Goal: Find specific page/section: Find specific page/section

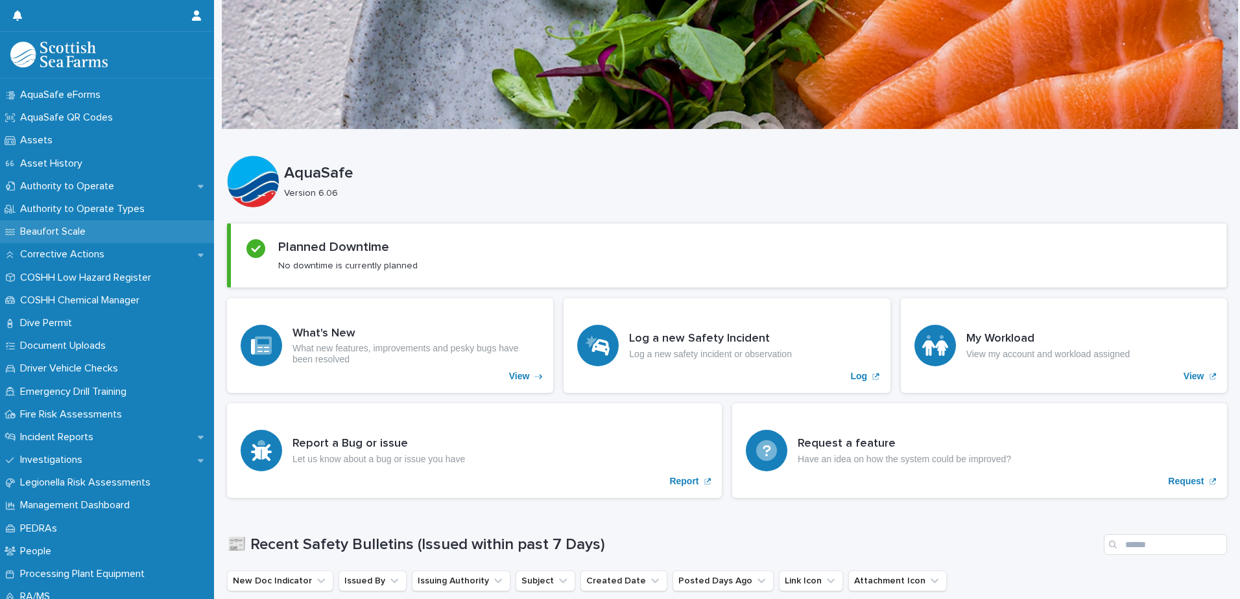
scroll to position [195, 0]
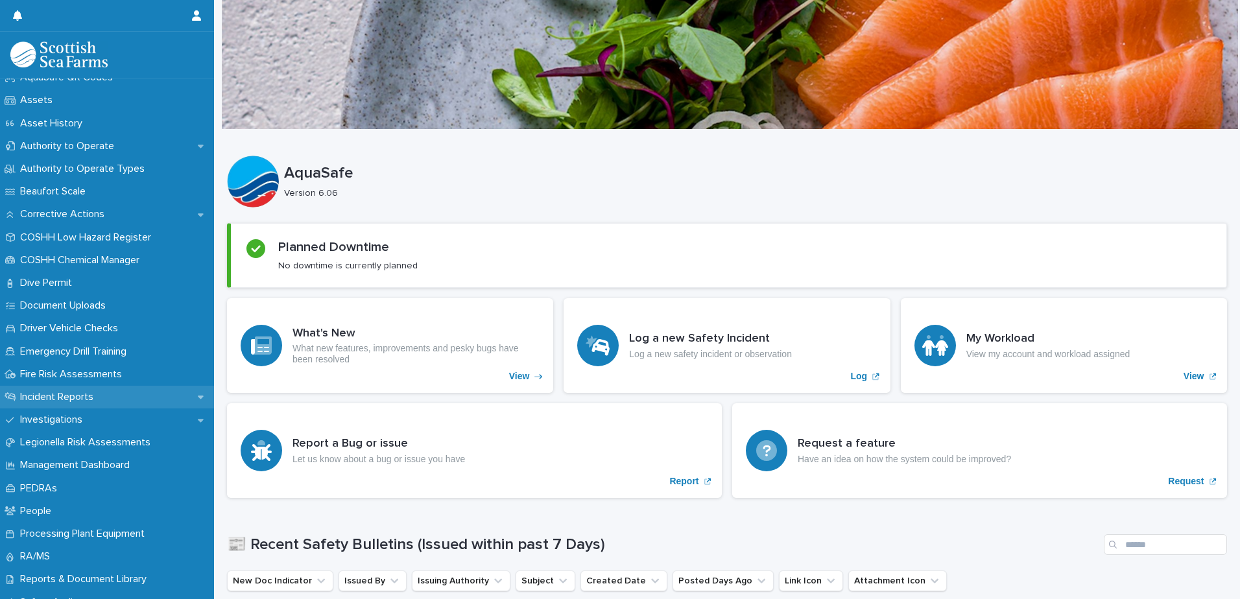
click at [82, 395] on p "Incident Reports" at bounding box center [59, 397] width 89 height 12
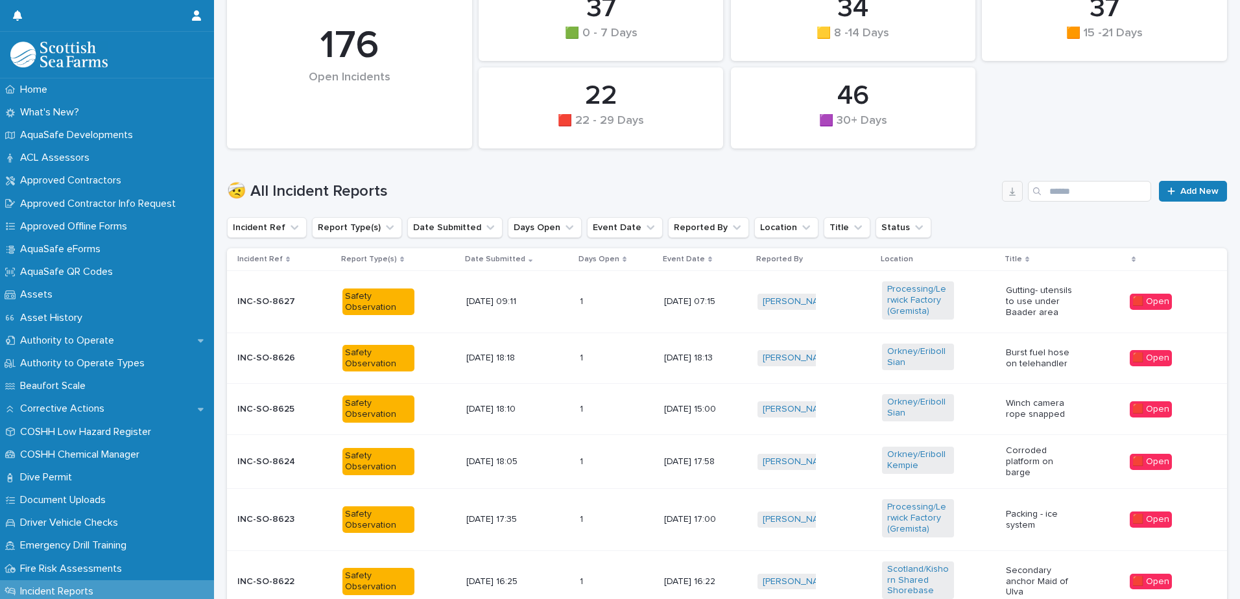
scroll to position [237, 0]
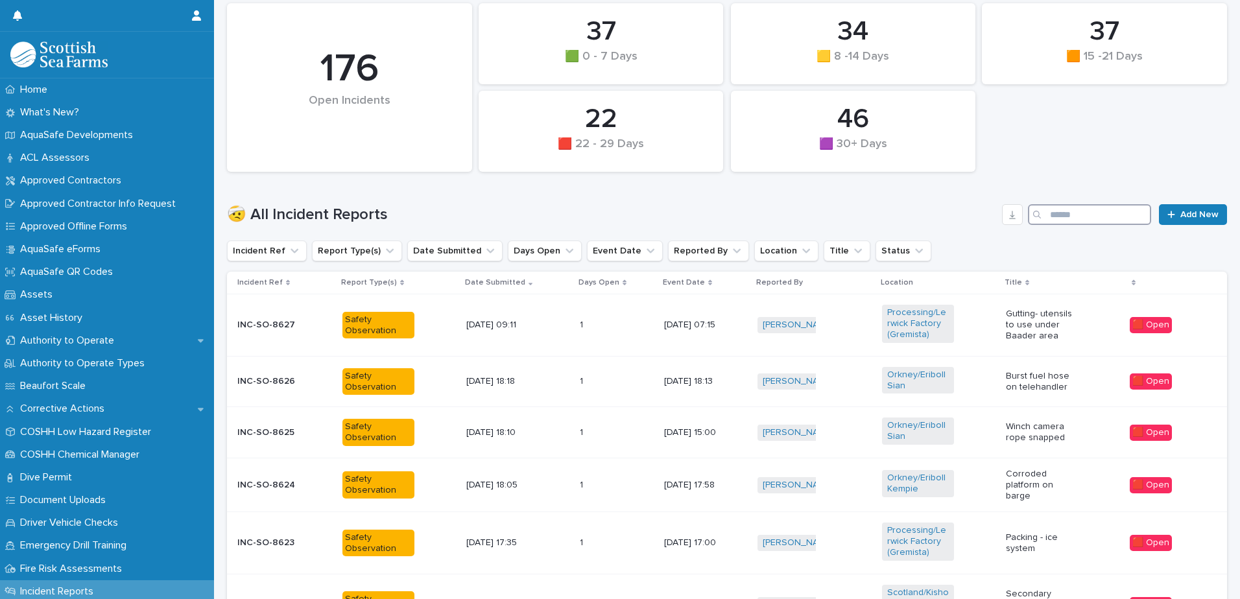
click at [1079, 220] on input "Search" at bounding box center [1089, 214] width 123 height 21
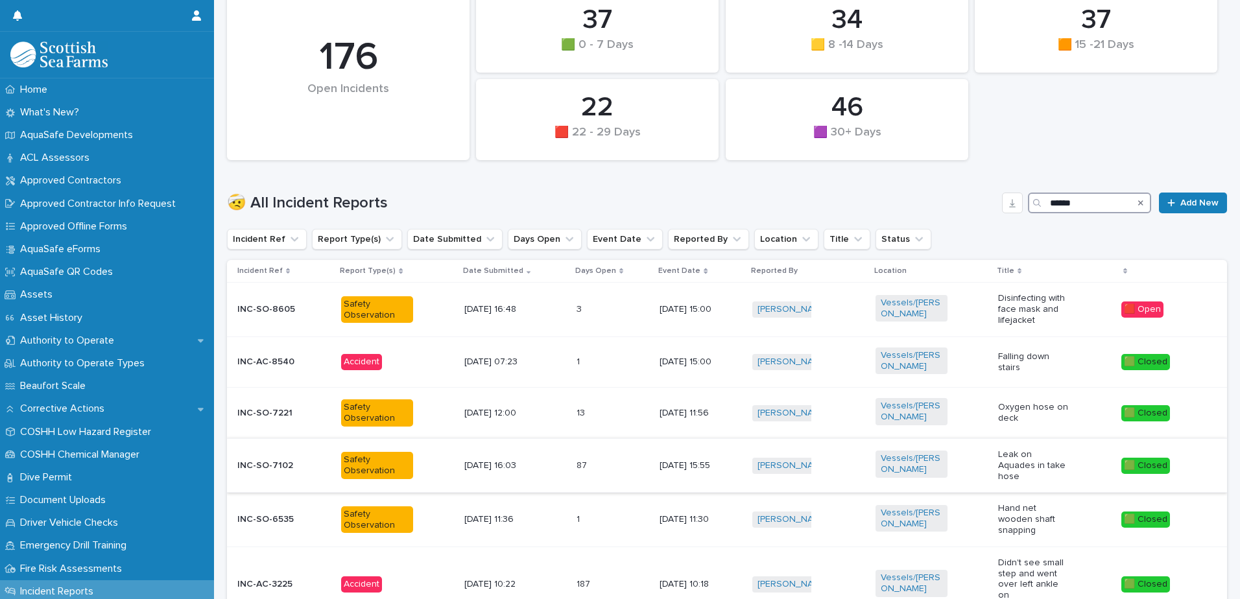
scroll to position [259, 0]
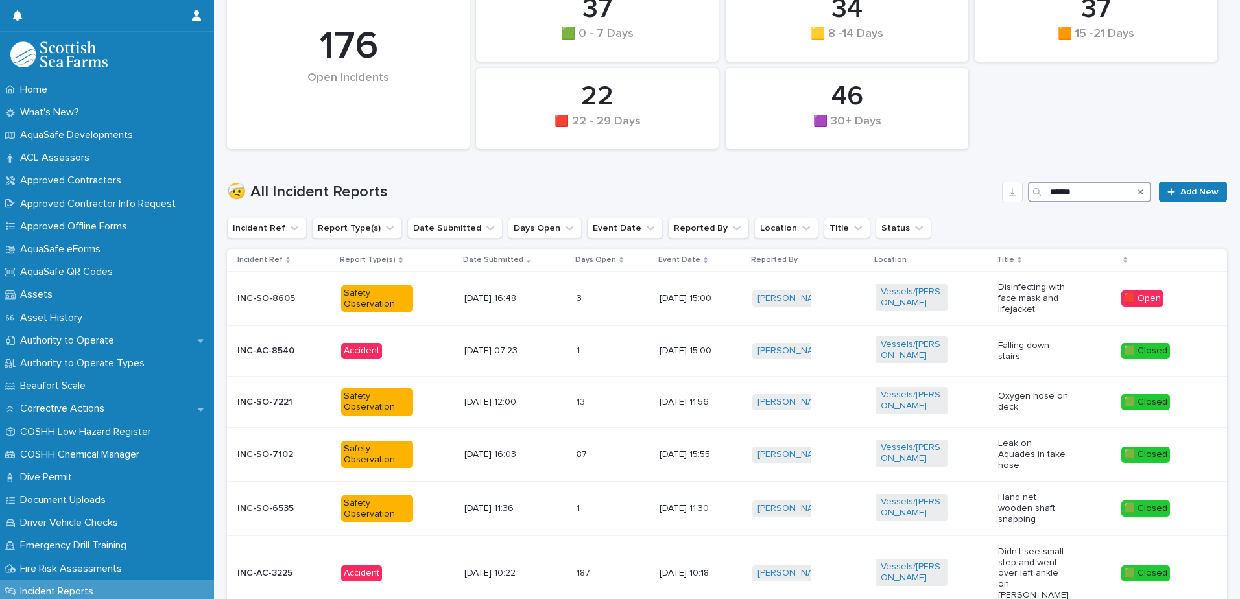
type input "******"
click at [965, 198] on h1 "🤕 All Incident Reports" at bounding box center [612, 192] width 770 height 19
click at [694, 344] on div "[DATE] 15:00" at bounding box center [696, 350] width 72 height 14
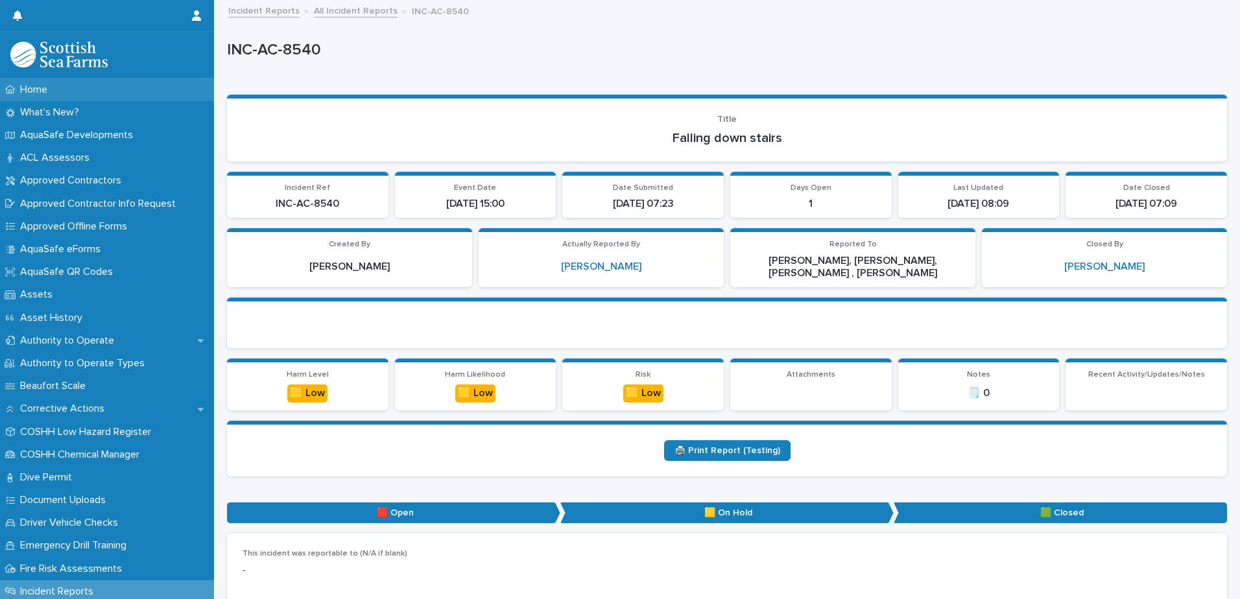
click at [32, 90] on p "Home" at bounding box center [36, 90] width 43 height 12
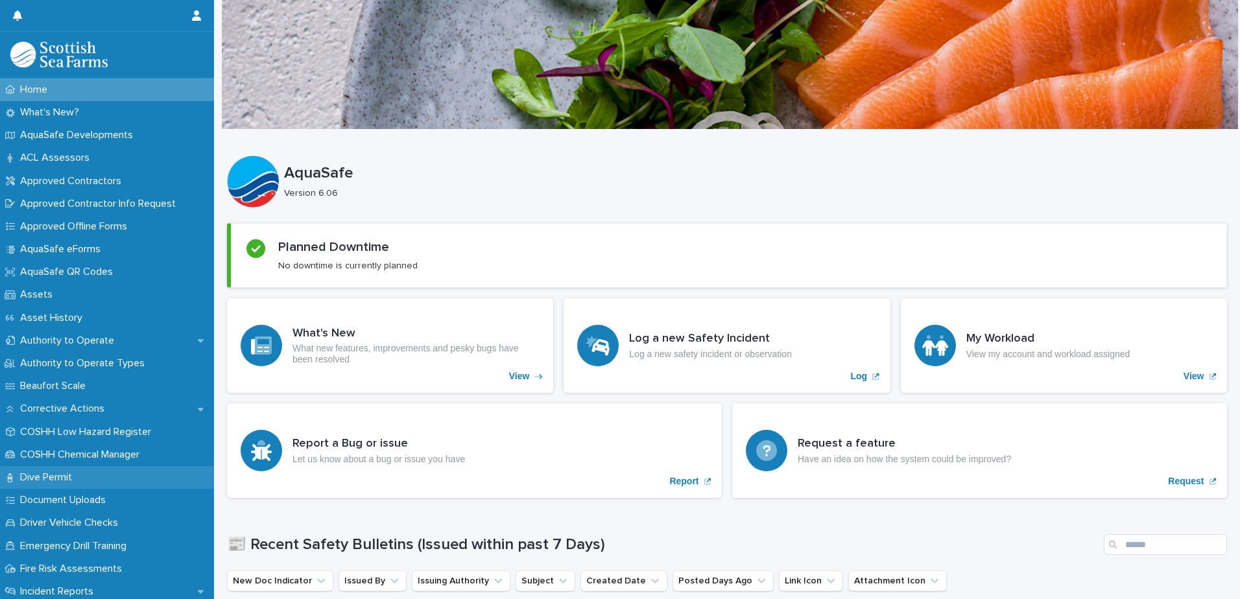
scroll to position [130, 0]
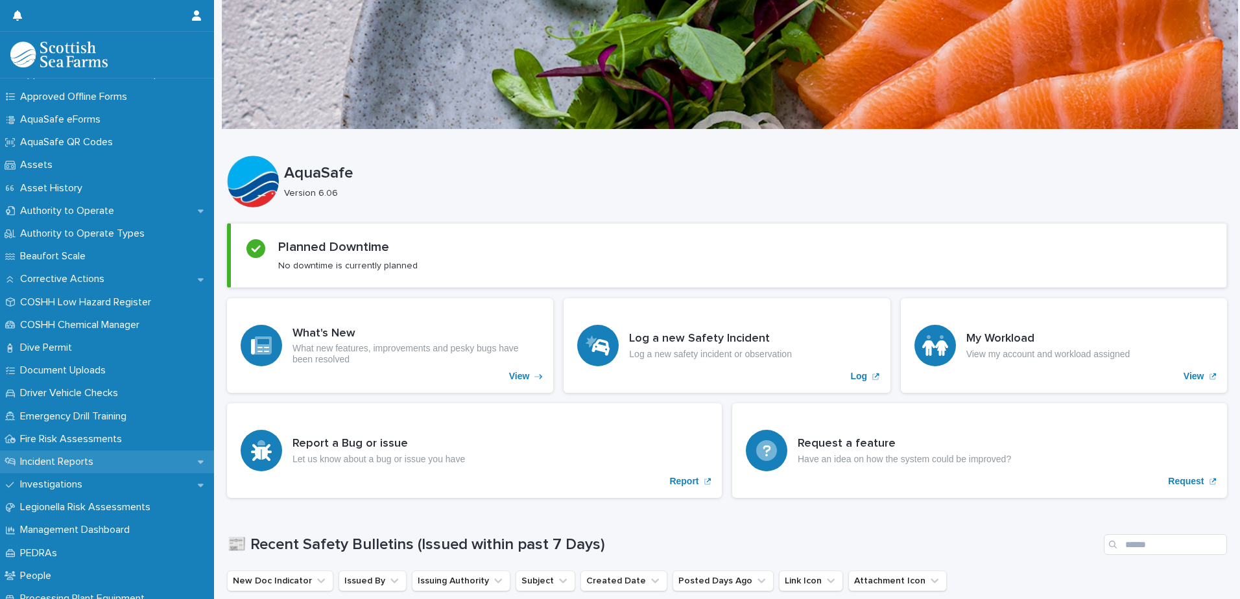
click at [80, 464] on p "Incident Reports" at bounding box center [59, 462] width 89 height 12
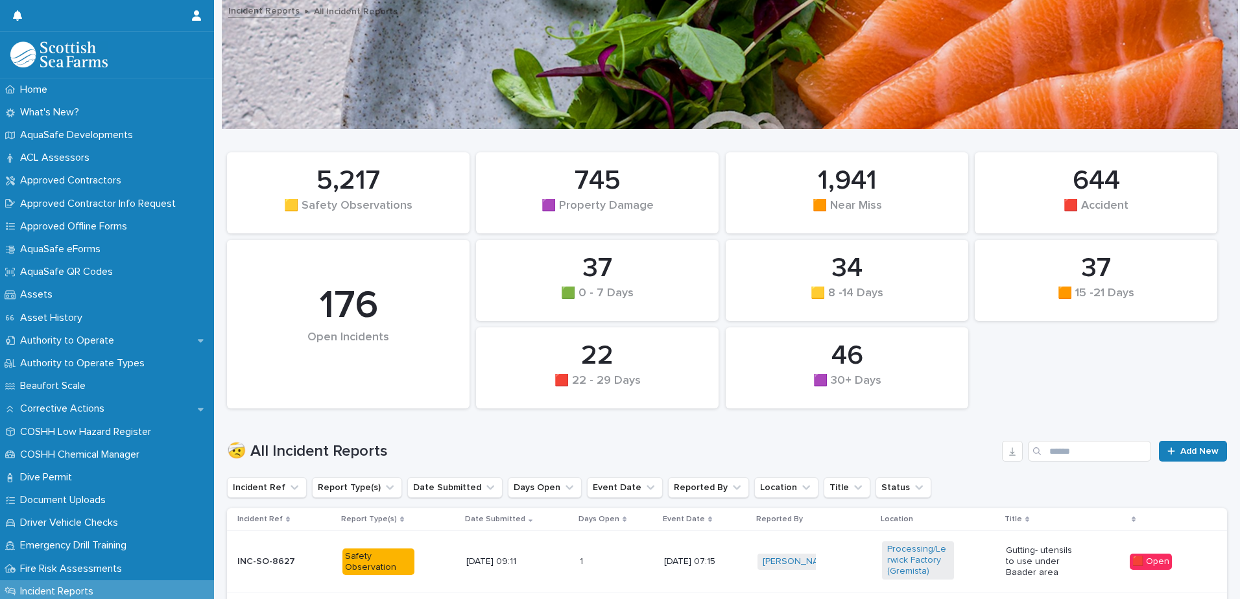
scroll to position [130, 0]
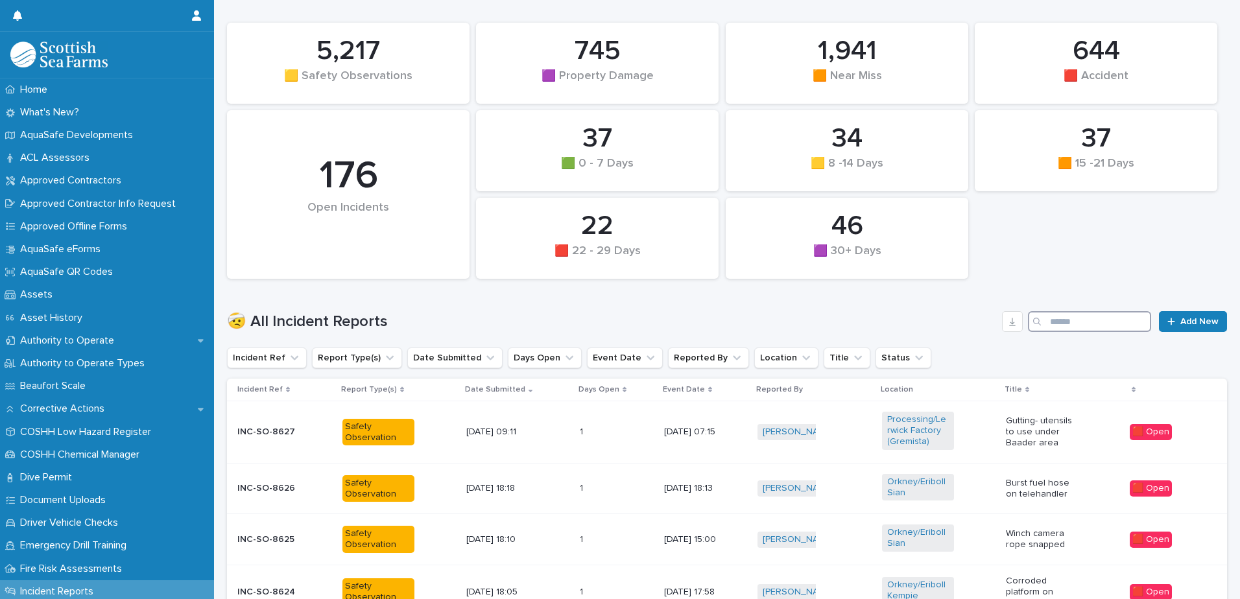
click at [1062, 325] on input "Search" at bounding box center [1089, 321] width 123 height 21
type input "******"
